Goal: Task Accomplishment & Management: Manage account settings

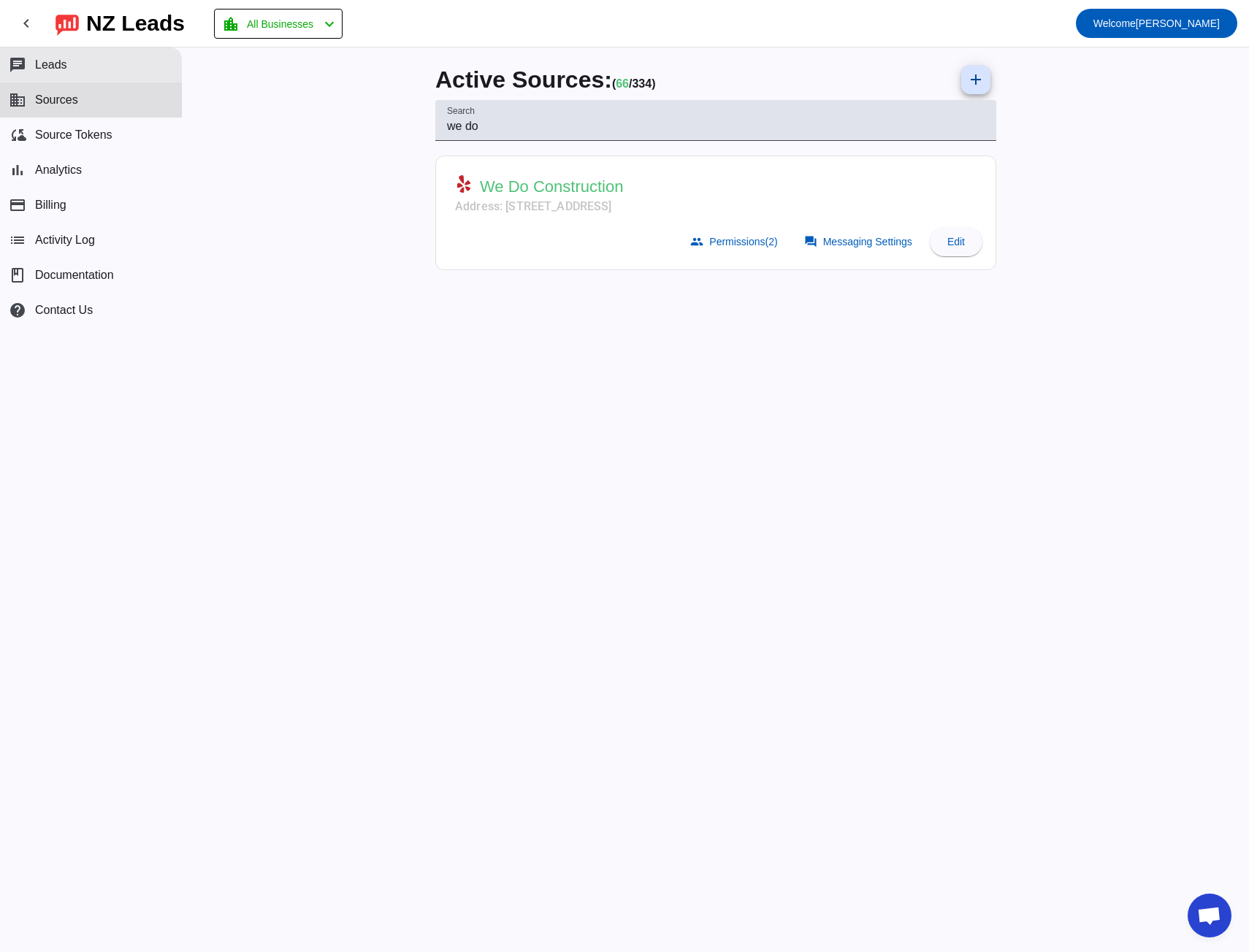
click at [54, 67] on span "Leads" at bounding box center [51, 65] width 32 height 13
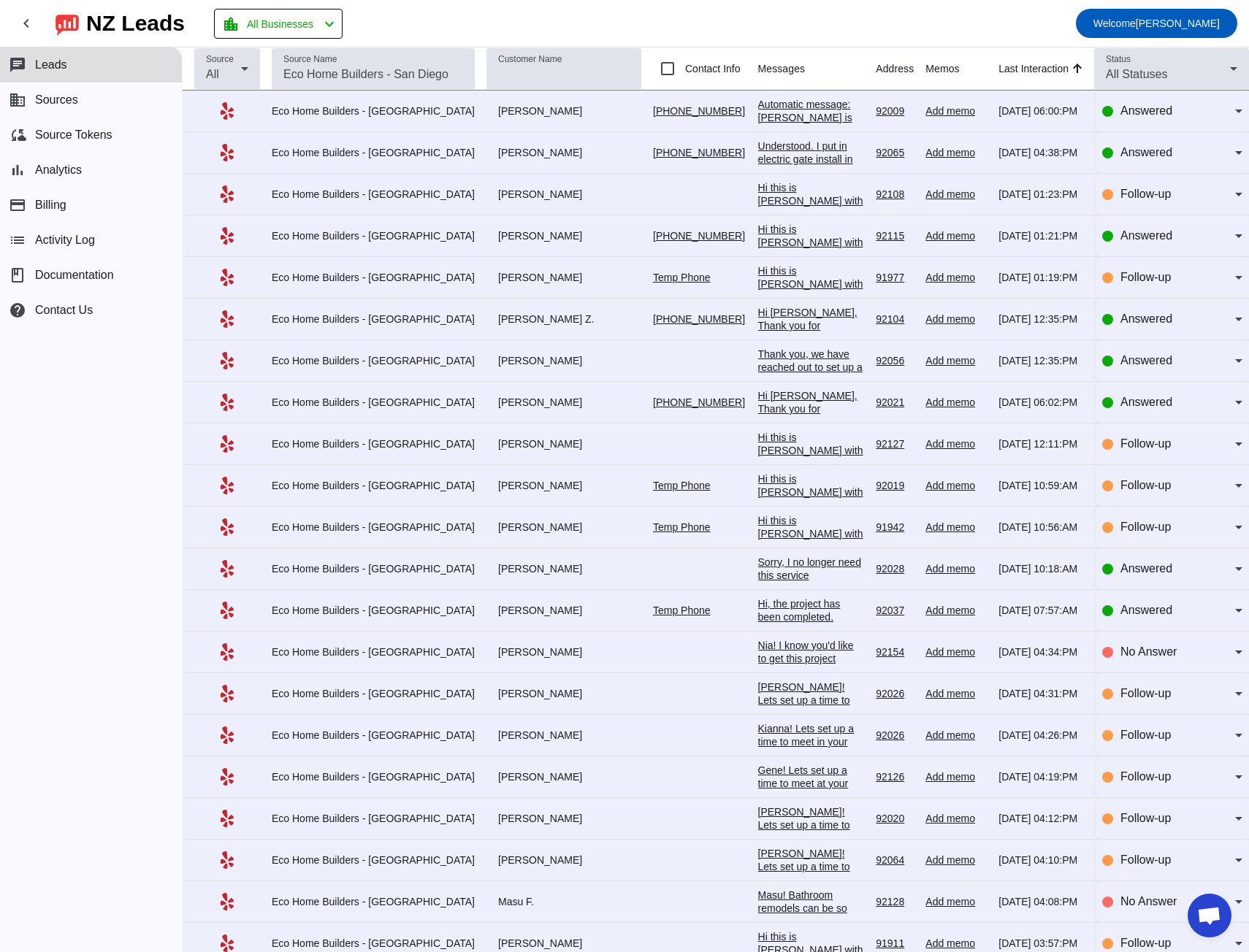
click at [758, 117] on div "Automatic message: [PERSON_NAME] is no longer pursuing this job." at bounding box center [811, 124] width 106 height 52
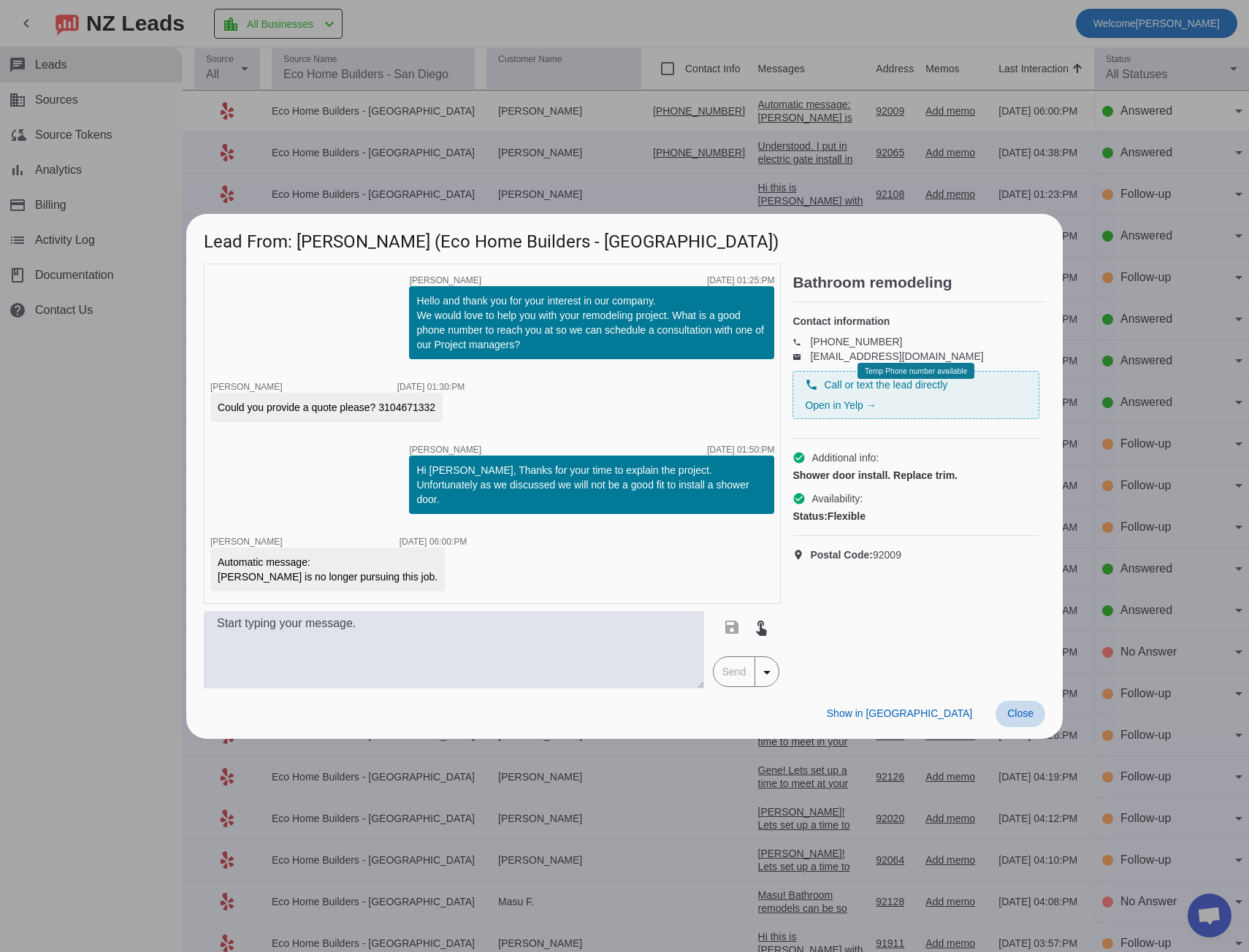
click at [1017, 712] on span "Close" at bounding box center [1020, 713] width 26 height 12
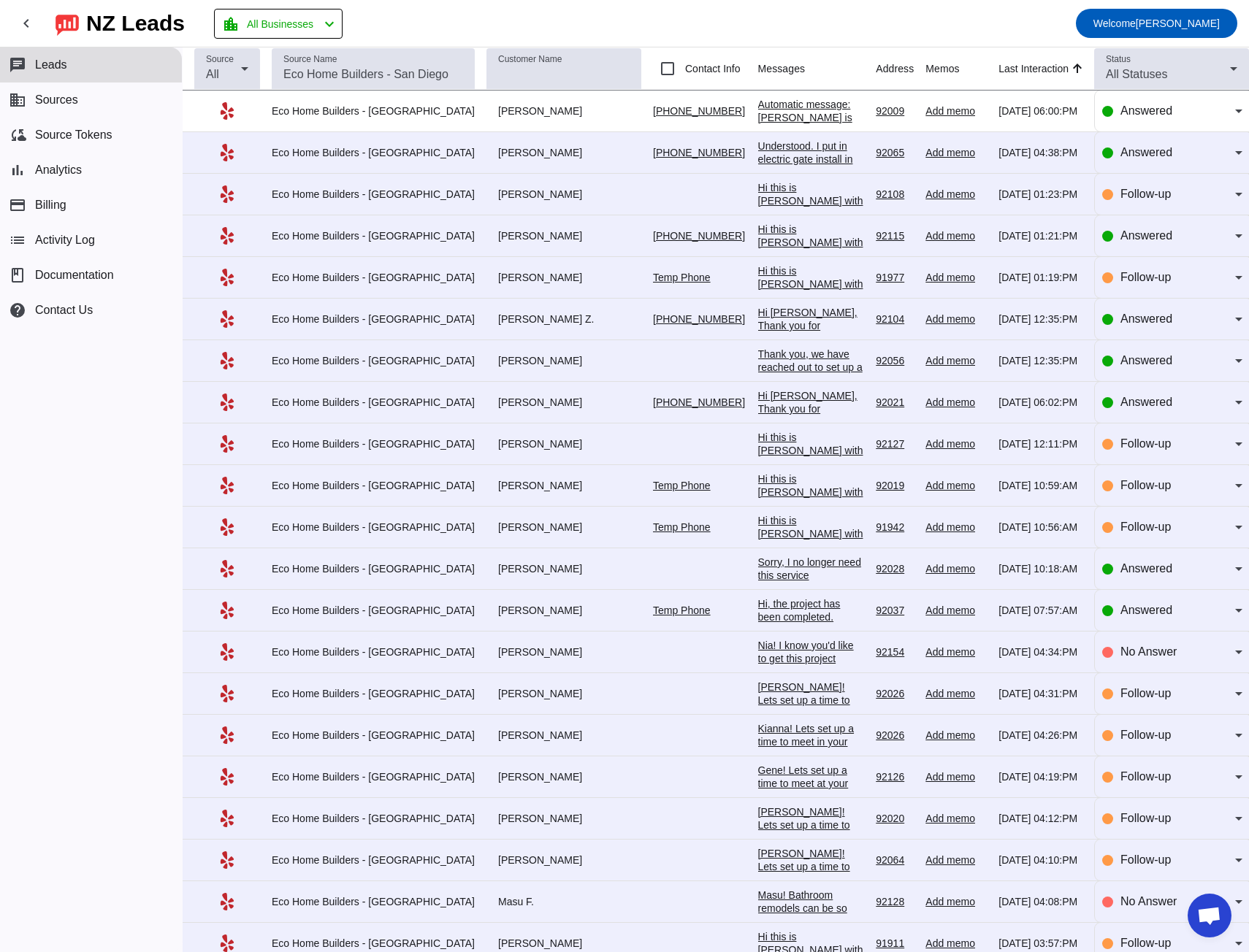
click at [786, 153] on div "Understood. I put in electric gate install in [GEOGRAPHIC_DATA] so not sure why…" at bounding box center [811, 179] width 106 height 79
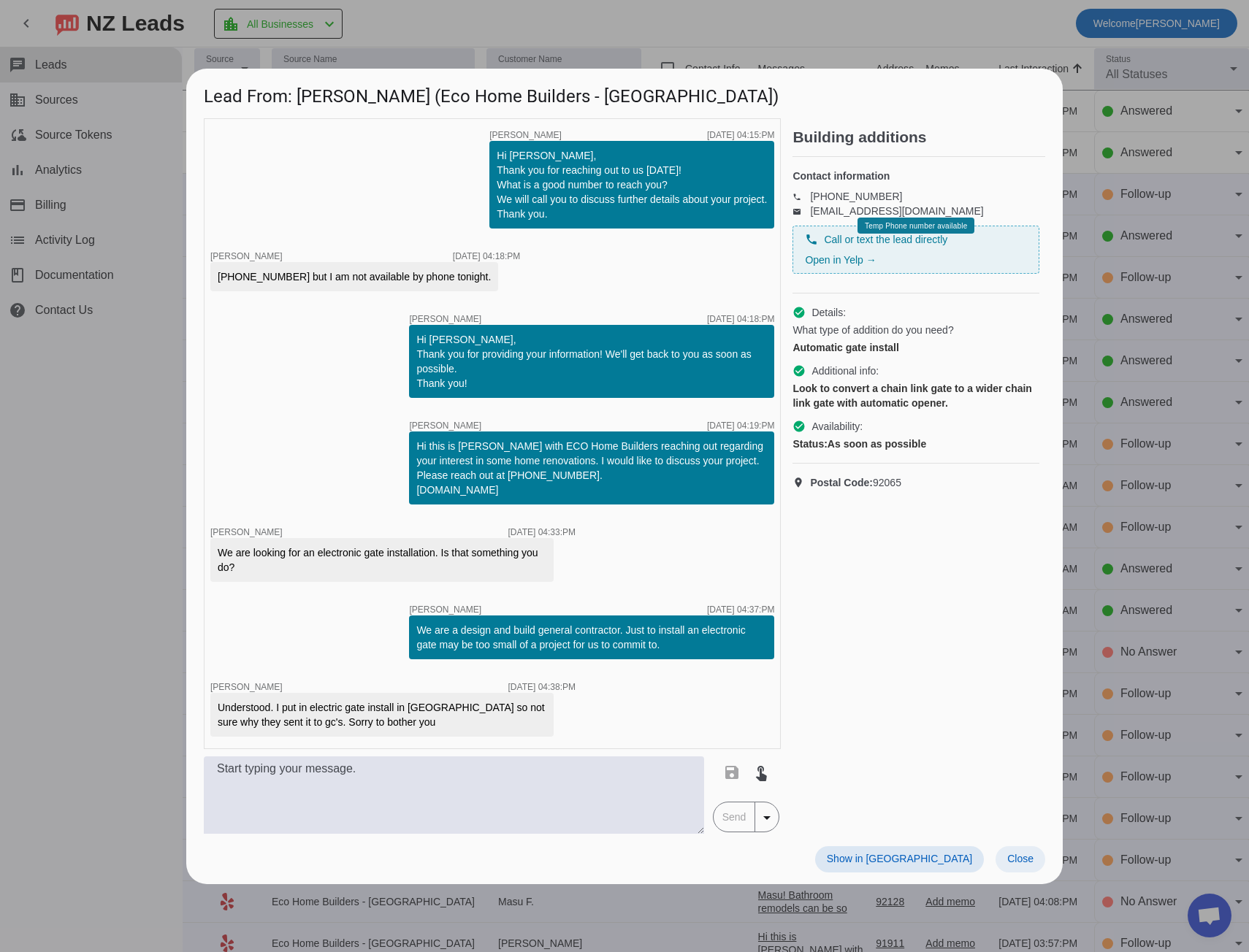
click at [1032, 866] on span at bounding box center [1020, 858] width 49 height 26
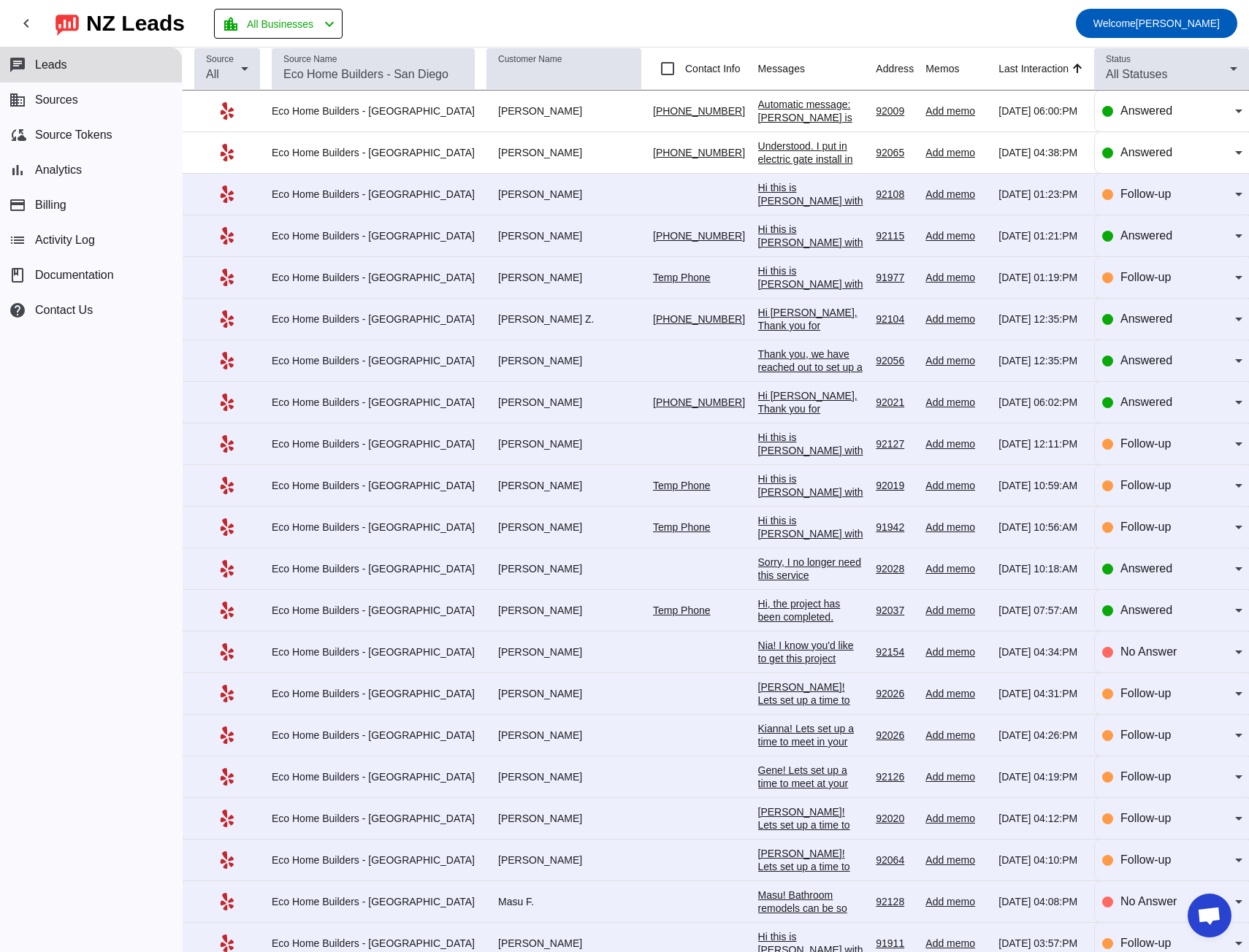
click at [758, 191] on div "Hi this is [PERSON_NAME] with ECO Home Builders reaching out regarding your int…" at bounding box center [811, 253] width 106 height 145
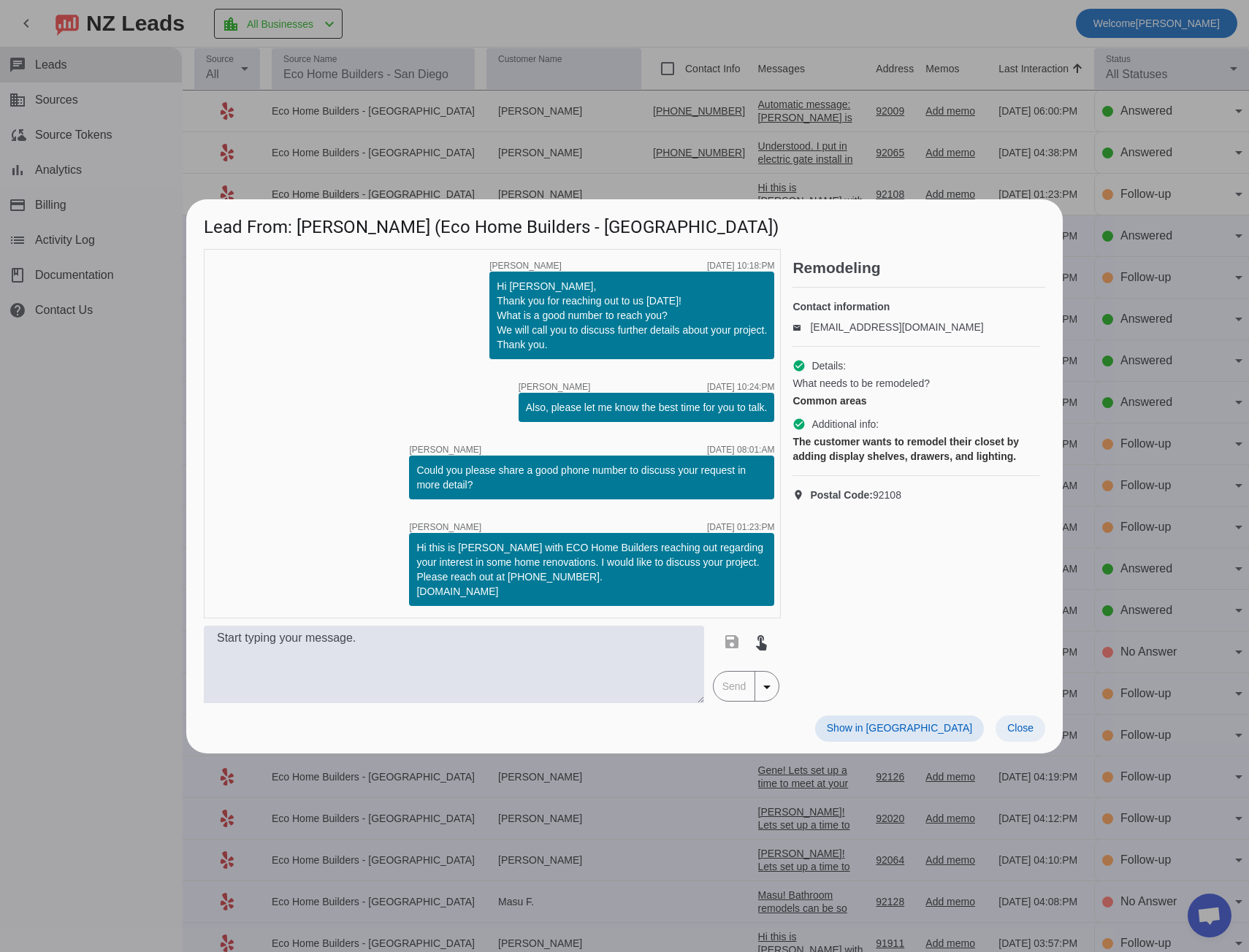
click at [1021, 735] on span at bounding box center [1020, 728] width 49 height 26
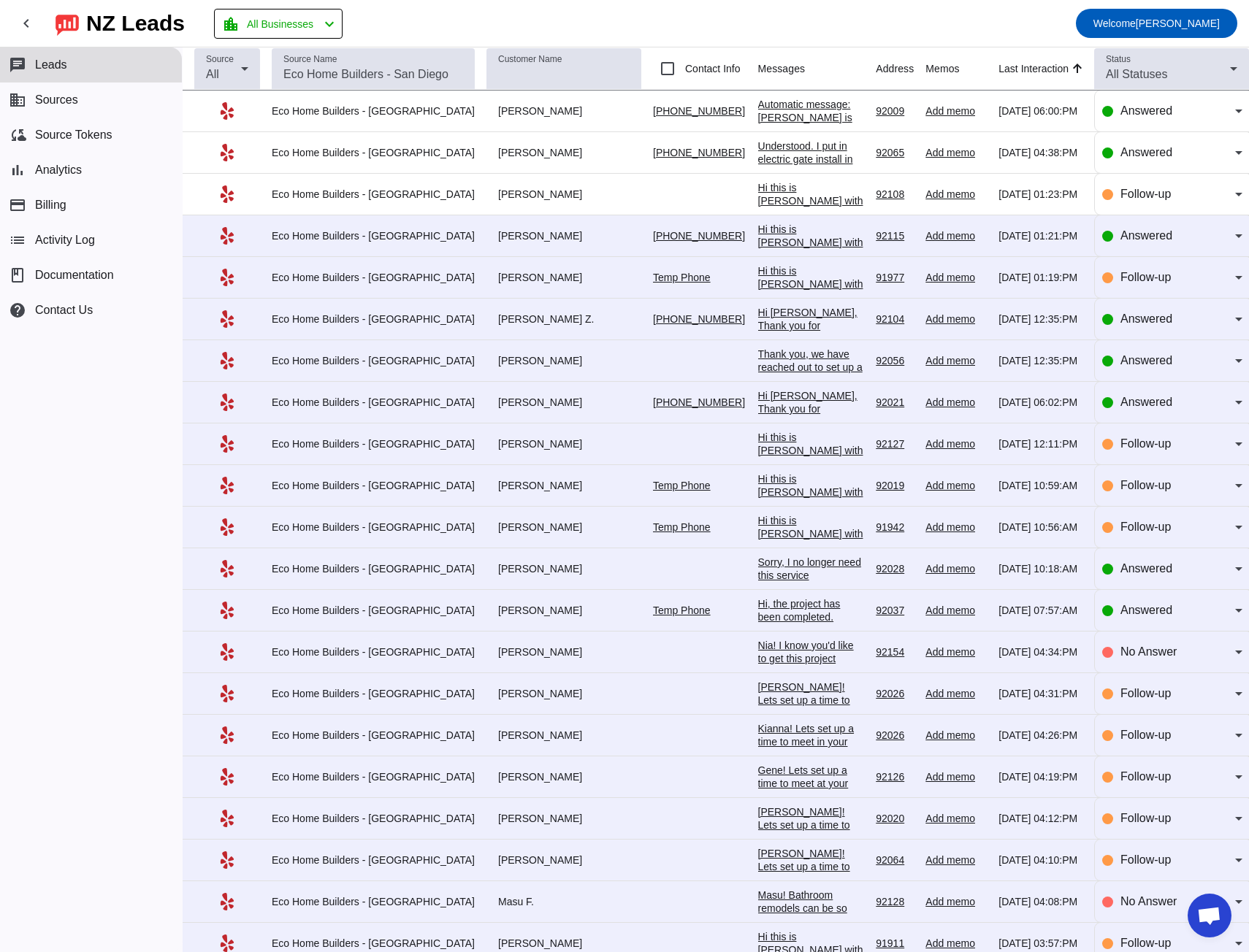
click at [758, 238] on div "Hi this is [PERSON_NAME] with ECO Home Builders reaching out regarding your int…" at bounding box center [811, 294] width 106 height 145
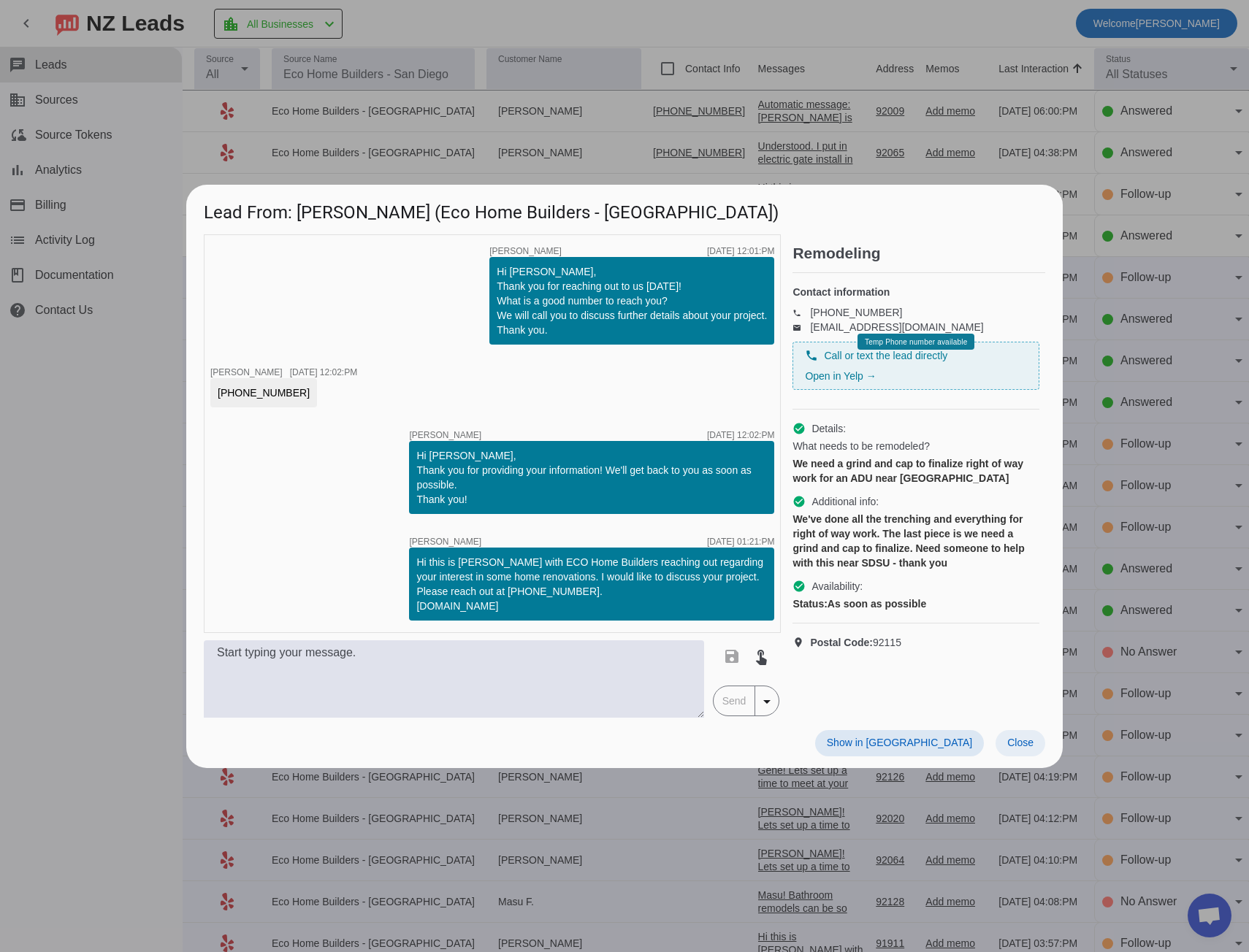
click at [1020, 732] on span at bounding box center [1020, 742] width 49 height 26
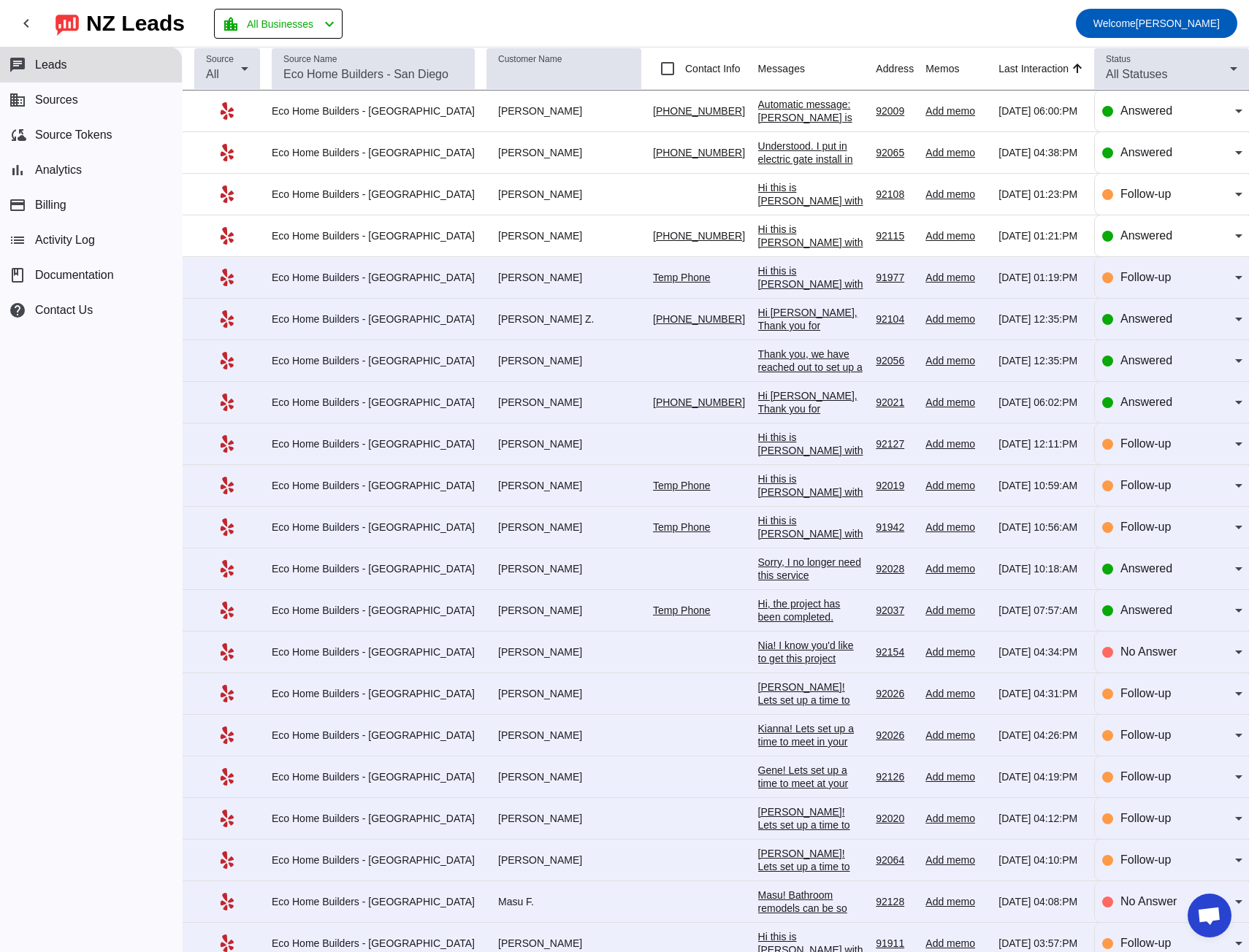
click at [760, 282] on div "Hi this is [PERSON_NAME] with ECO Home Builders reaching out regarding your int…" at bounding box center [811, 337] width 106 height 145
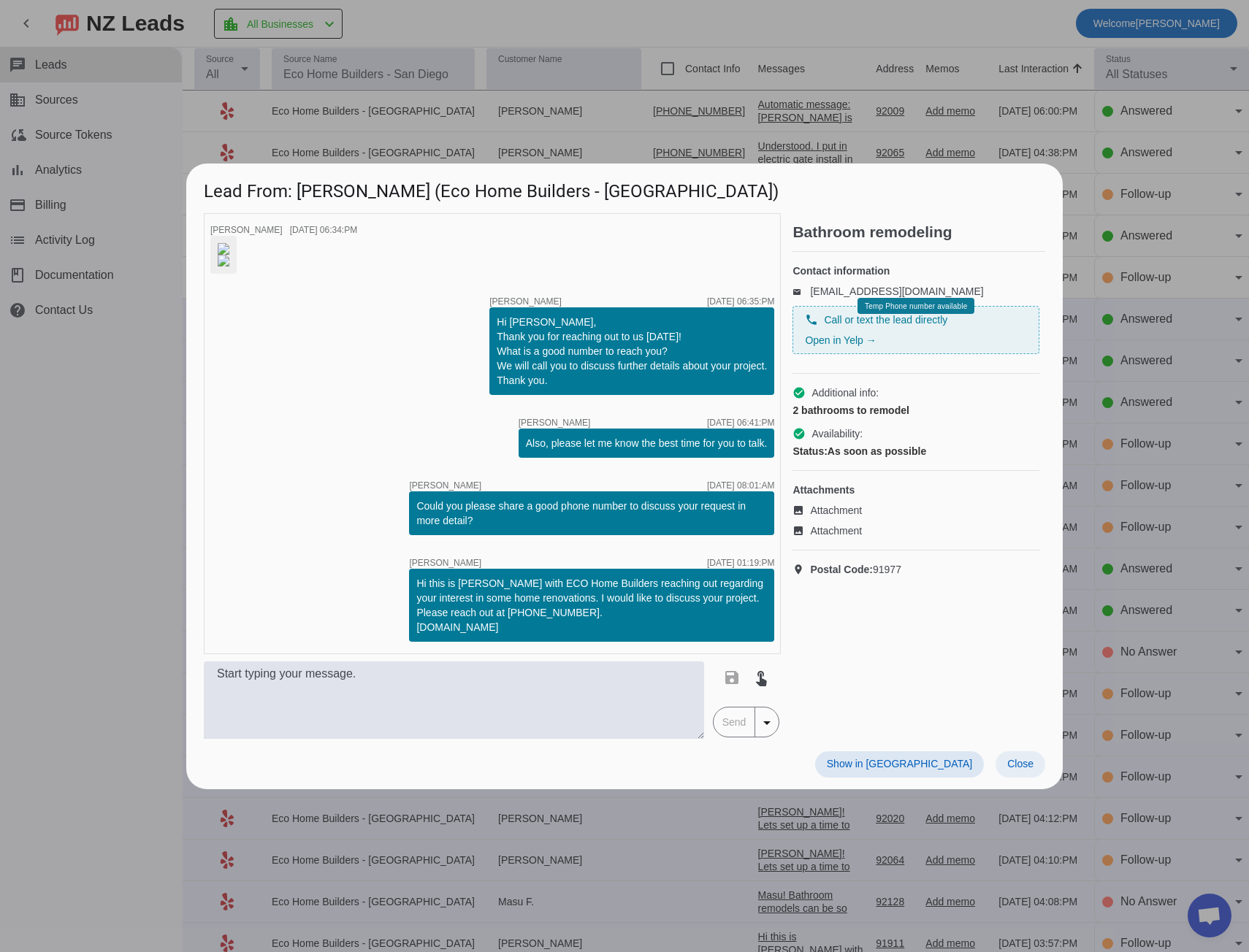
click at [1023, 769] on span "Close" at bounding box center [1020, 763] width 26 height 12
